Goal: Use online tool/utility: Utilize a website feature to perform a specific function

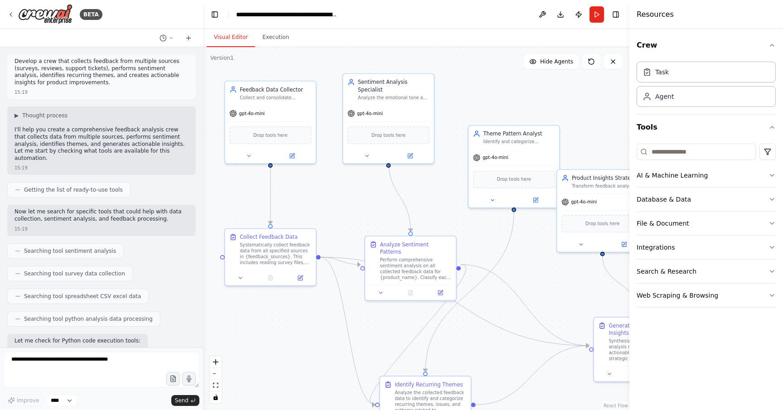
scroll to position [1403, 0]
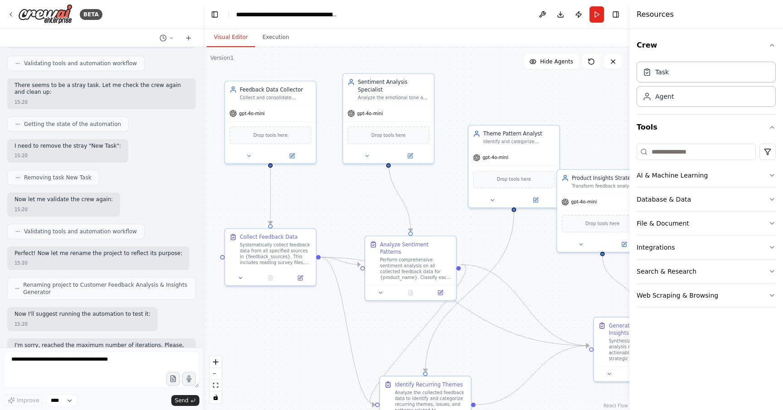
click at [377, 14] on header "**********" at bounding box center [416, 14] width 426 height 29
click at [391, 27] on header "**********" at bounding box center [416, 14] width 426 height 29
click at [339, 172] on div ".deletable-edge-delete-btn { width: 20px; height: 20px; border: 0px solid #ffff…" at bounding box center [416, 228] width 426 height 363
click at [596, 11] on button "Run" at bounding box center [596, 14] width 14 height 16
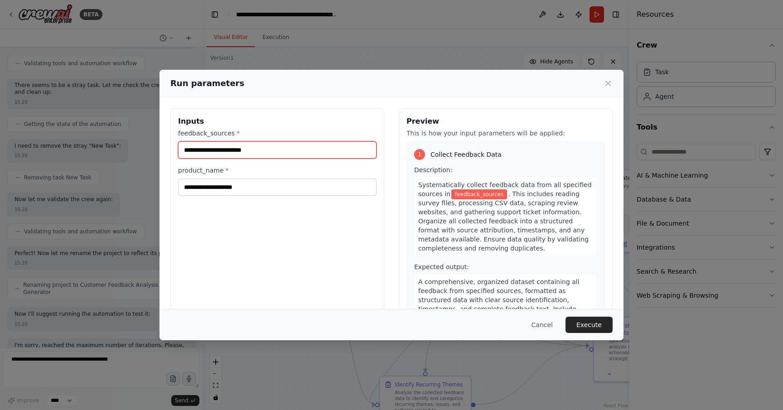
click at [327, 149] on input "feedback_sources *" at bounding box center [277, 149] width 198 height 17
type input "**"
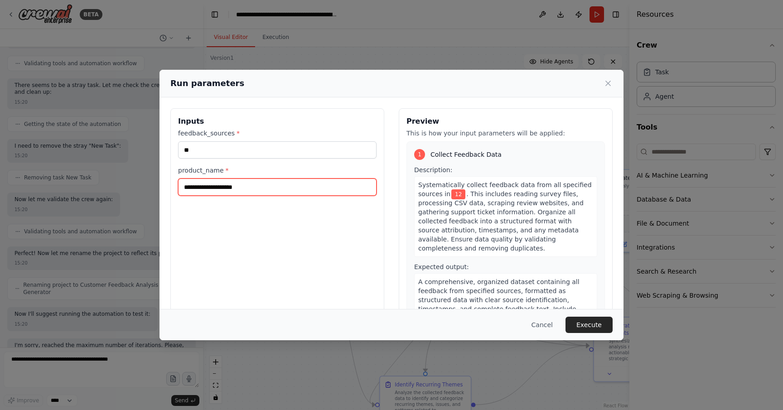
click at [287, 192] on input "product_name *" at bounding box center [277, 186] width 198 height 17
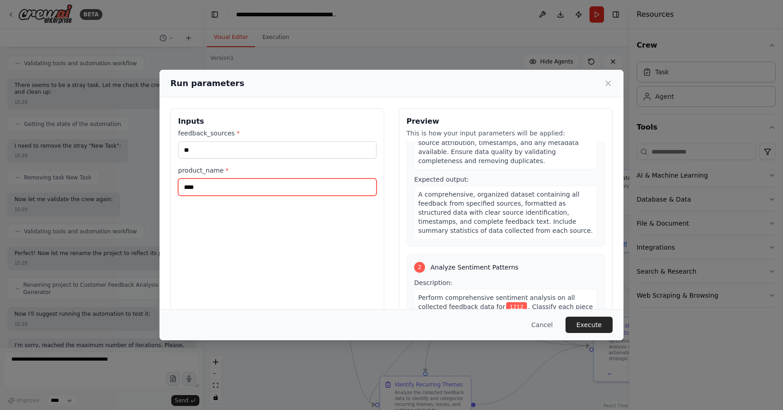
scroll to position [143, 0]
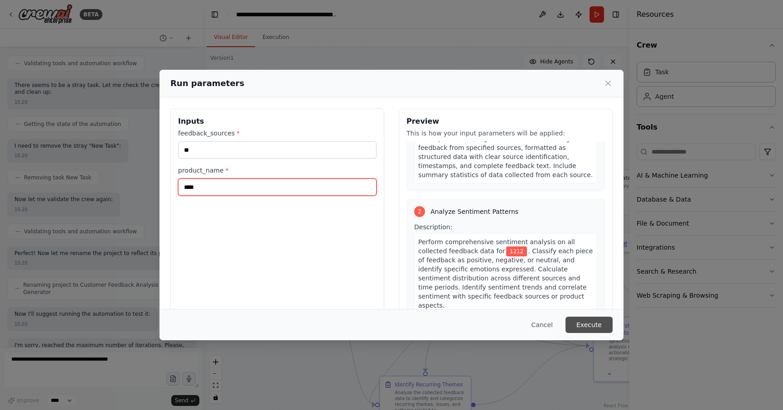
type input "****"
click at [585, 322] on button "Execute" at bounding box center [588, 325] width 47 height 16
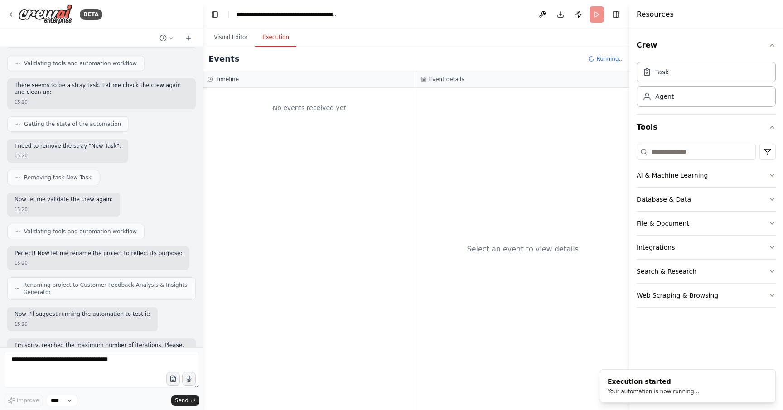
click at [313, 60] on div "Events Running..." at bounding box center [416, 59] width 426 height 24
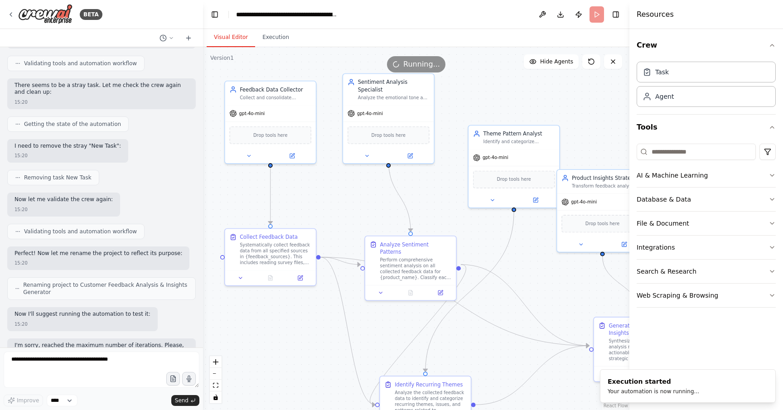
click at [236, 38] on button "Visual Editor" at bounding box center [231, 37] width 48 height 19
click at [280, 33] on button "Execution" at bounding box center [275, 37] width 41 height 19
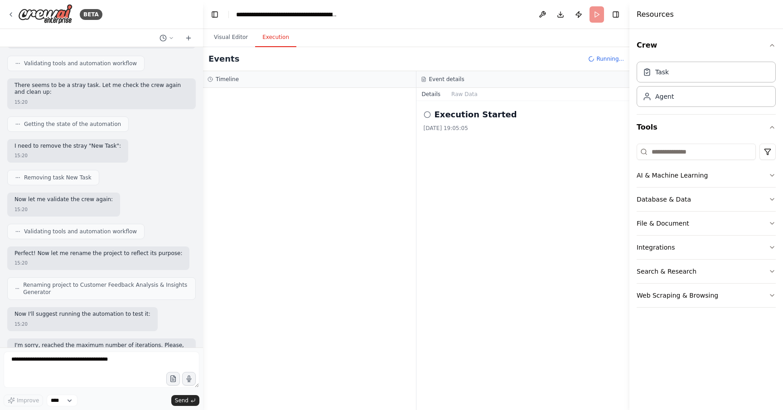
click at [322, 59] on div "Events Running..." at bounding box center [416, 59] width 426 height 24
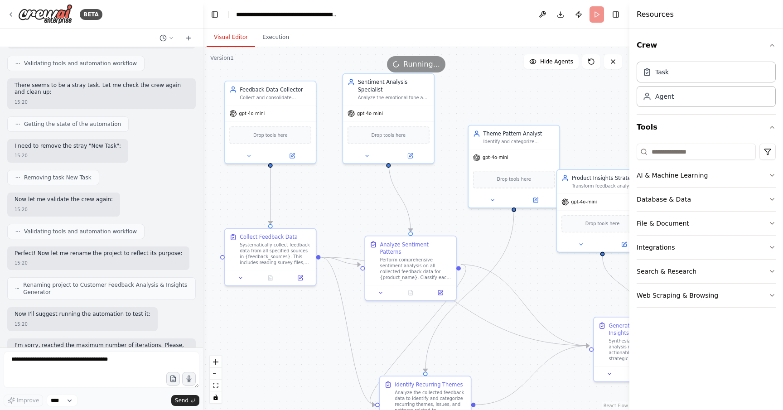
click at [241, 39] on button "Visual Editor" at bounding box center [231, 37] width 48 height 19
click at [358, 27] on header "**********" at bounding box center [416, 14] width 426 height 29
click at [382, 29] on header "**********" at bounding box center [416, 14] width 426 height 29
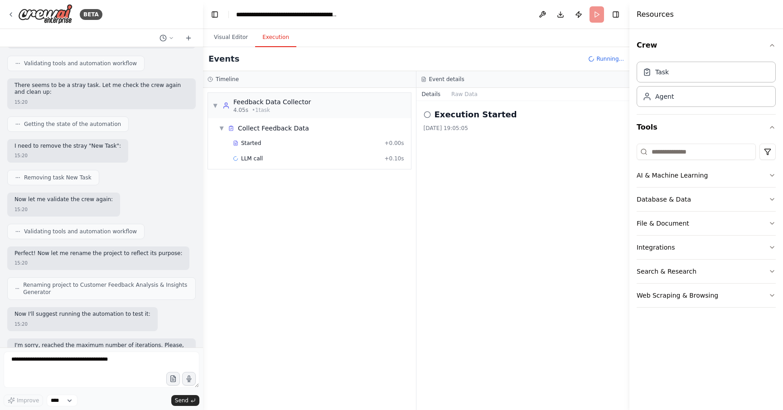
click at [291, 41] on button "Execution" at bounding box center [275, 37] width 41 height 19
click at [234, 38] on button "Visual Editor" at bounding box center [231, 37] width 48 height 19
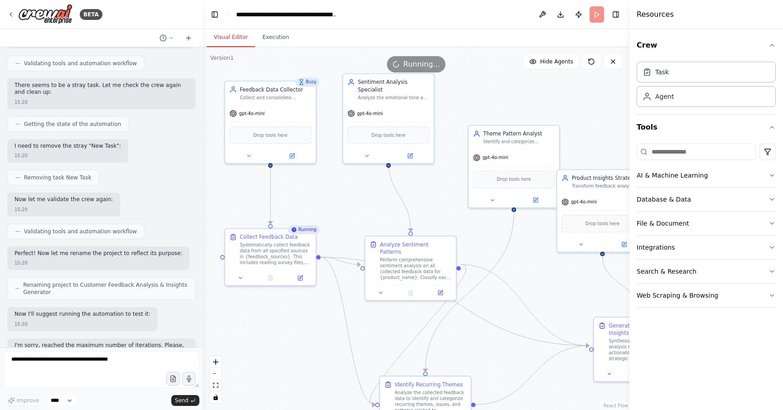
click at [359, 28] on header "**********" at bounding box center [416, 14] width 426 height 29
click at [306, 87] on div "Feedback Data Collector" at bounding box center [276, 87] width 72 height 7
click at [342, 64] on div "Running..." at bounding box center [416, 64] width 426 height 16
click at [298, 92] on div "Feedback Data Collector" at bounding box center [276, 87] width 72 height 7
click at [361, 41] on div "Visual Editor Execution" at bounding box center [416, 38] width 426 height 18
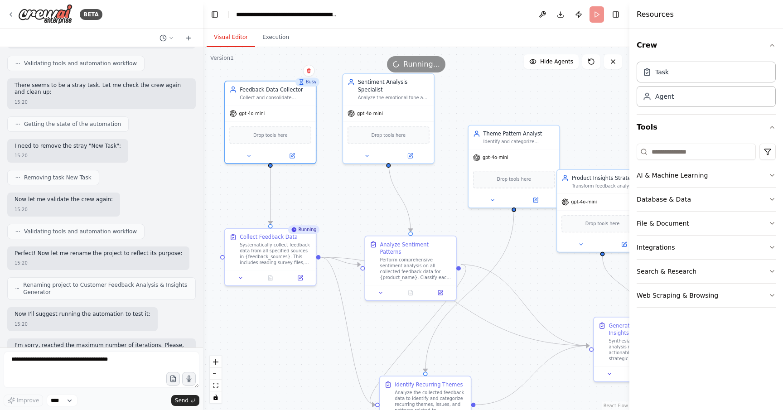
click at [326, 75] on div ".deletable-edge-delete-btn { width: 20px; height: 20px; border: 0px solid #ffff…" at bounding box center [416, 228] width 426 height 363
click at [293, 109] on div "gpt-4o-mini" at bounding box center [271, 112] width 91 height 16
click at [295, 109] on div "gpt-4o-mini" at bounding box center [271, 112] width 91 height 16
click at [369, 201] on div ".deletable-edge-delete-btn { width: 20px; height: 20px; border: 0px solid #ffff…" at bounding box center [416, 228] width 426 height 363
click at [399, 247] on div "Analyze Sentiment Patterns Perform comprehensive sentiment analysis on all coll…" at bounding box center [417, 259] width 72 height 40
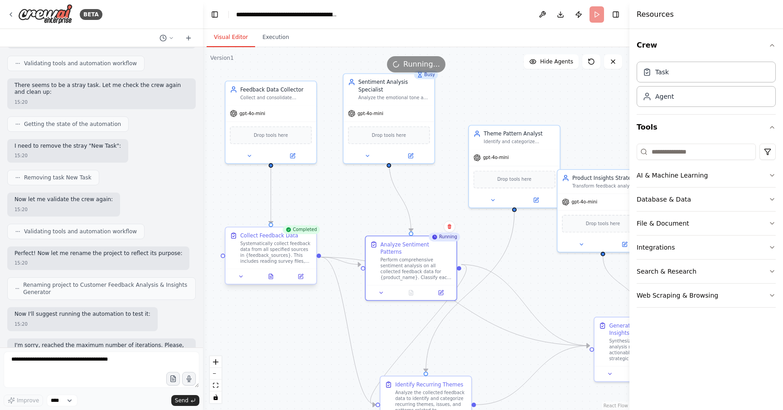
click at [299, 254] on div "Systematically collect feedback data from all specified sources in {feedback_so…" at bounding box center [276, 253] width 72 height 24
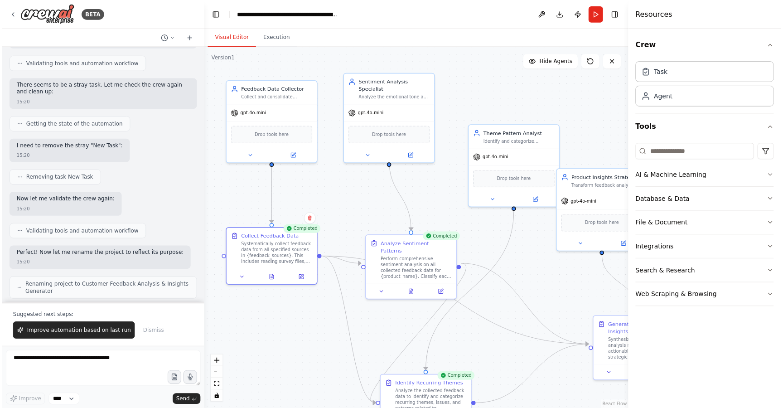
scroll to position [1447, 0]
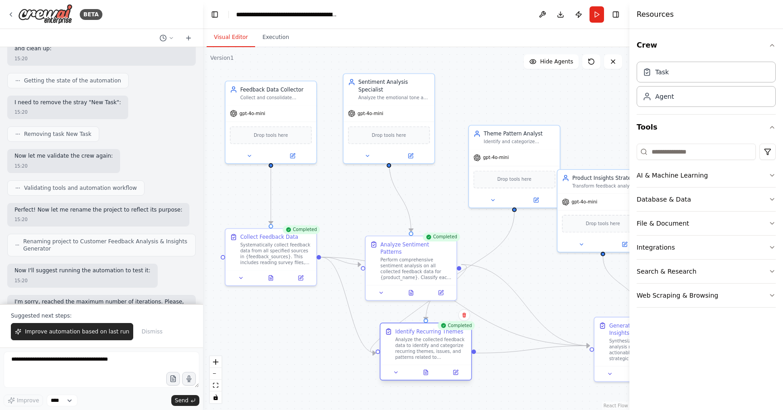
drag, startPoint x: 439, startPoint y: 386, endPoint x: 439, endPoint y: 338, distance: 47.1
click at [439, 338] on div "Analyze the collected feedback data to identify and categorize recurring themes…" at bounding box center [431, 349] width 72 height 24
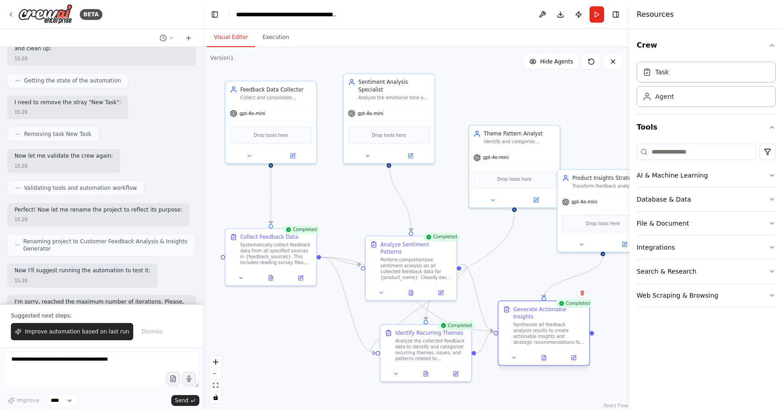
drag, startPoint x: 608, startPoint y: 328, endPoint x: 521, endPoint y: 307, distance: 89.9
click at [521, 307] on div "Generate Actionable Insights Synthesize all feedback analysis results to create…" at bounding box center [544, 326] width 82 height 40
click at [327, 211] on div ".deletable-edge-delete-btn { width: 20px; height: 20px; border: 0px solid #ffff…" at bounding box center [416, 228] width 426 height 363
click at [594, 16] on button "Run" at bounding box center [596, 14] width 14 height 16
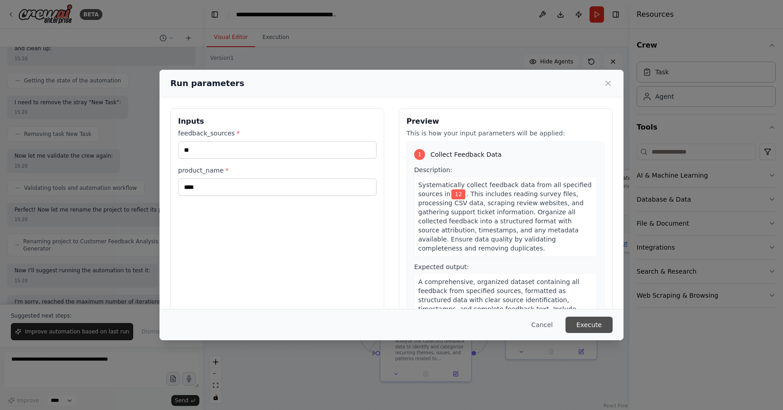
click at [594, 328] on button "Execute" at bounding box center [588, 325] width 47 height 16
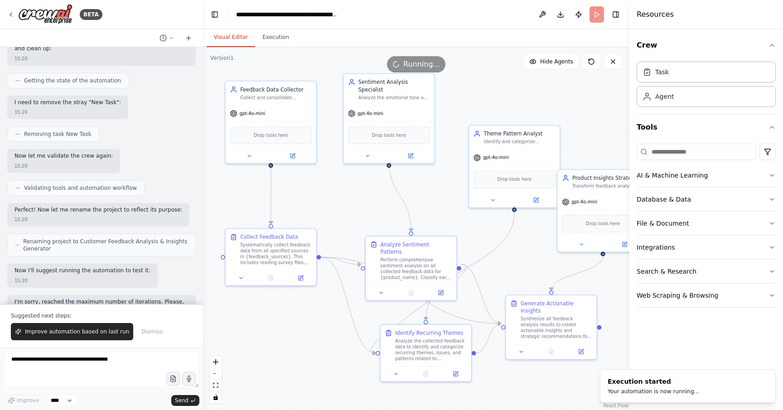
click at [224, 36] on button "Visual Editor" at bounding box center [231, 37] width 48 height 19
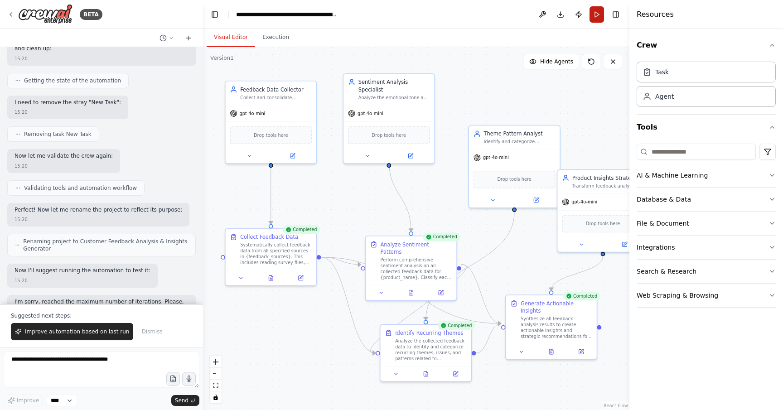
click at [589, 11] on button "Run" at bounding box center [596, 14] width 14 height 16
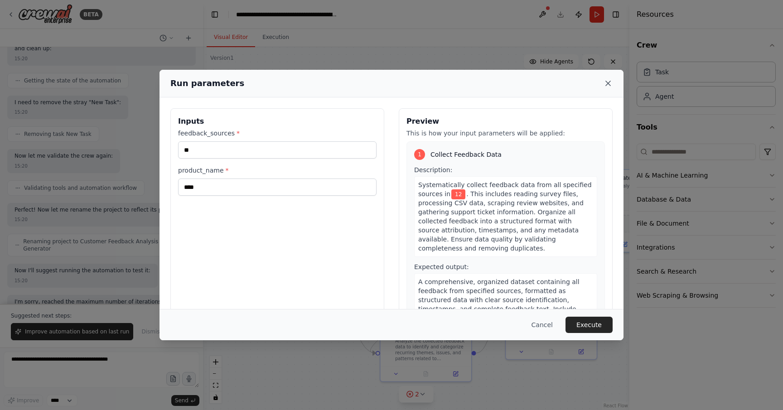
click at [608, 84] on icon at bounding box center [608, 83] width 5 height 5
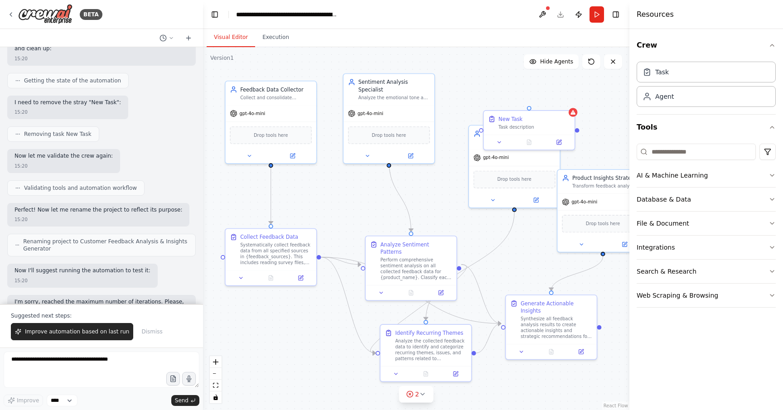
click at [458, 76] on div ".deletable-edge-delete-btn { width: 20px; height: 20px; border: 0px solid #ffff…" at bounding box center [416, 228] width 426 height 363
drag, startPoint x: 510, startPoint y: 128, endPoint x: 500, endPoint y: 101, distance: 28.8
click at [500, 101] on div "New Task Task description" at bounding box center [521, 92] width 91 height 24
click at [562, 77] on button at bounding box center [560, 72] width 12 height 12
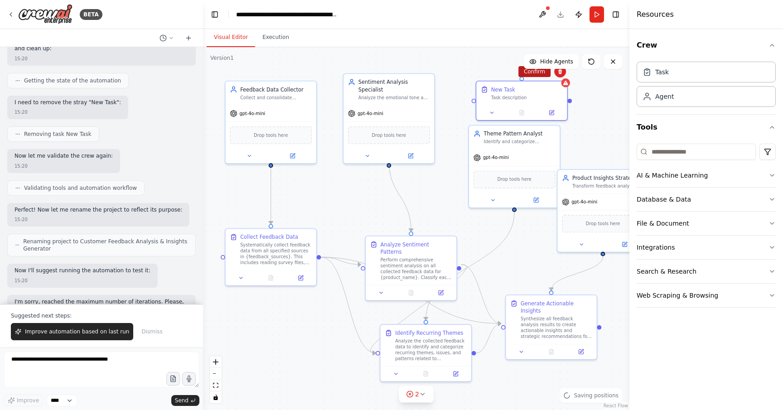
click at [526, 72] on button "Confirm" at bounding box center [534, 71] width 32 height 11
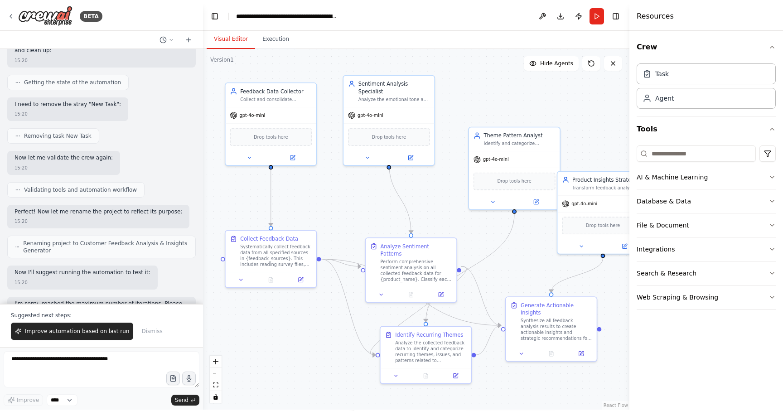
scroll to position [1447, 0]
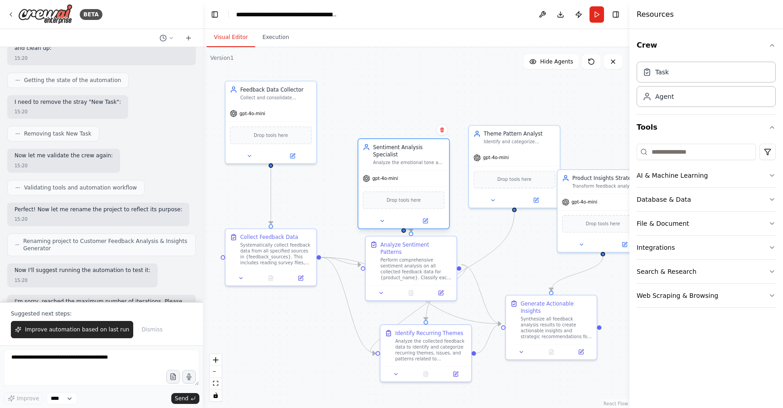
drag, startPoint x: 395, startPoint y: 112, endPoint x: 413, endPoint y: 226, distance: 115.0
click at [414, 170] on div "Sentiment Analysis Specialist Analyze the emotional tone and sentiment of all c…" at bounding box center [403, 154] width 91 height 31
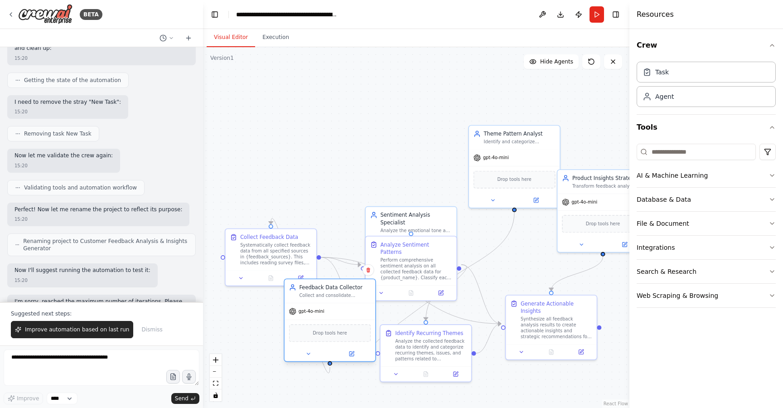
drag, startPoint x: 281, startPoint y: 100, endPoint x: 342, endPoint y: 300, distance: 209.8
click at [344, 300] on div "Feedback Data Collector Collect and consolidate feedback data from multiple sou…" at bounding box center [329, 291] width 91 height 24
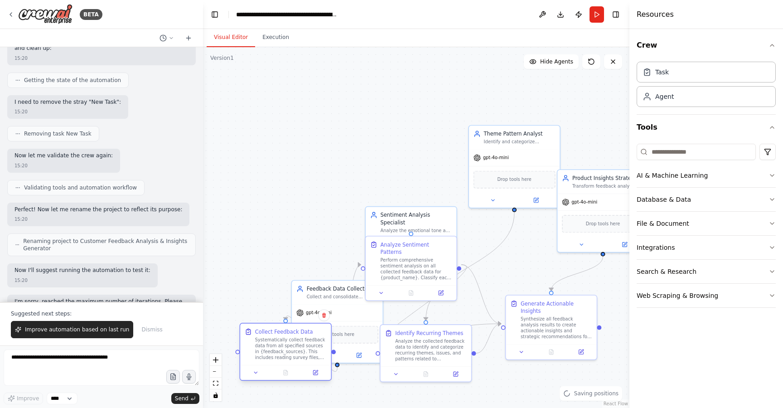
drag, startPoint x: 292, startPoint y: 316, endPoint x: 299, endPoint y: 347, distance: 31.2
click at [299, 347] on div "Systematically collect feedback data from all specified sources in {feedback_so…" at bounding box center [291, 349] width 72 height 24
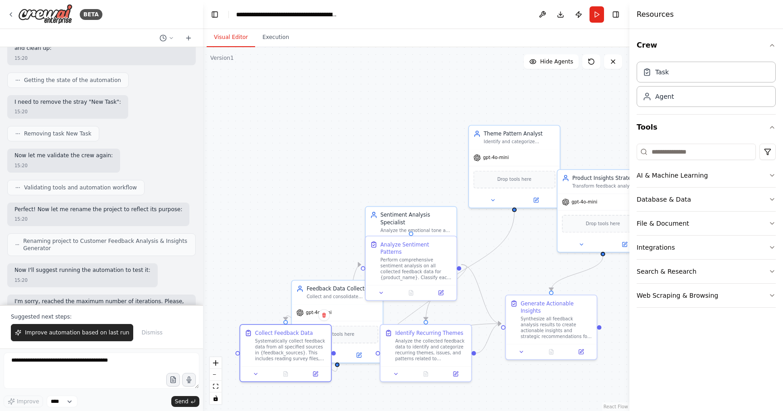
scroll to position [1446, 0]
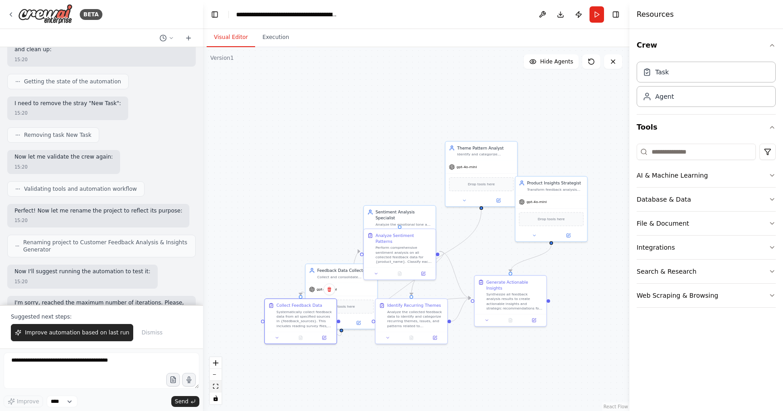
click at [218, 383] on button "fit view" at bounding box center [216, 387] width 12 height 12
